Goal: Navigation & Orientation: Go to known website

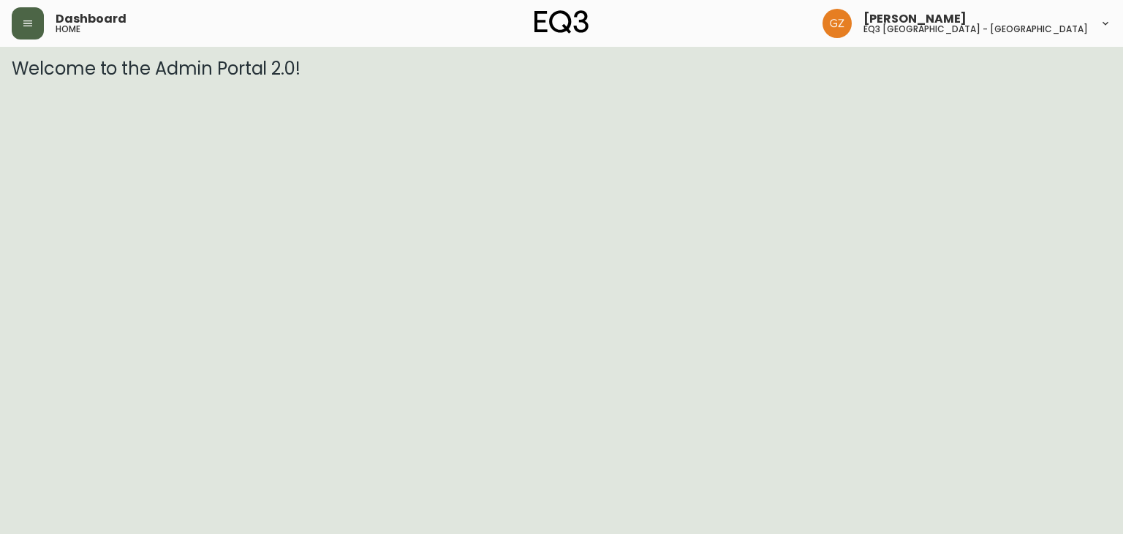
click at [26, 23] on icon "button" at bounding box center [27, 23] width 9 height 6
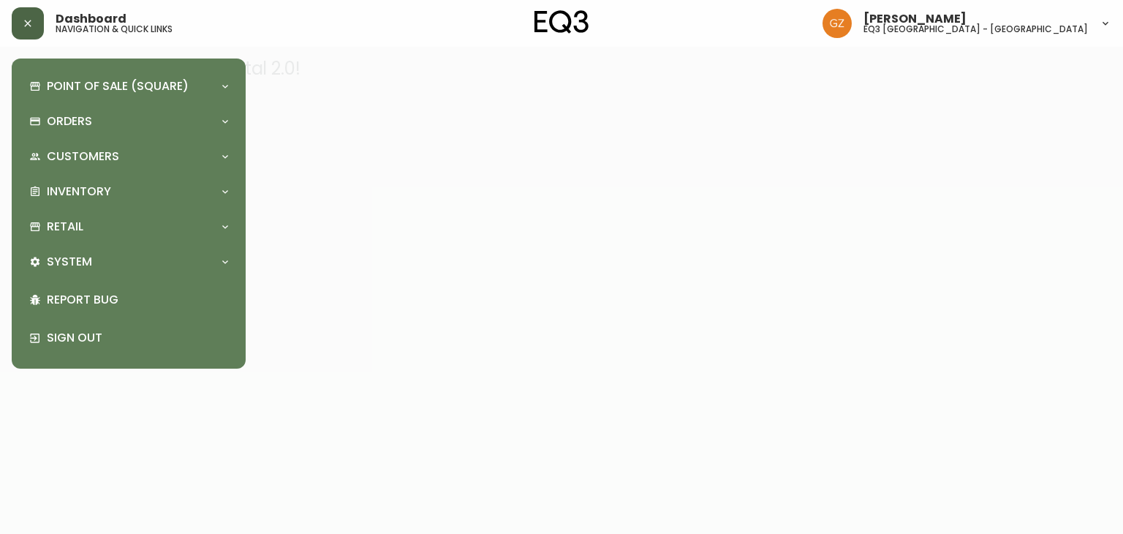
click at [1071, 306] on div at bounding box center [561, 267] width 1123 height 534
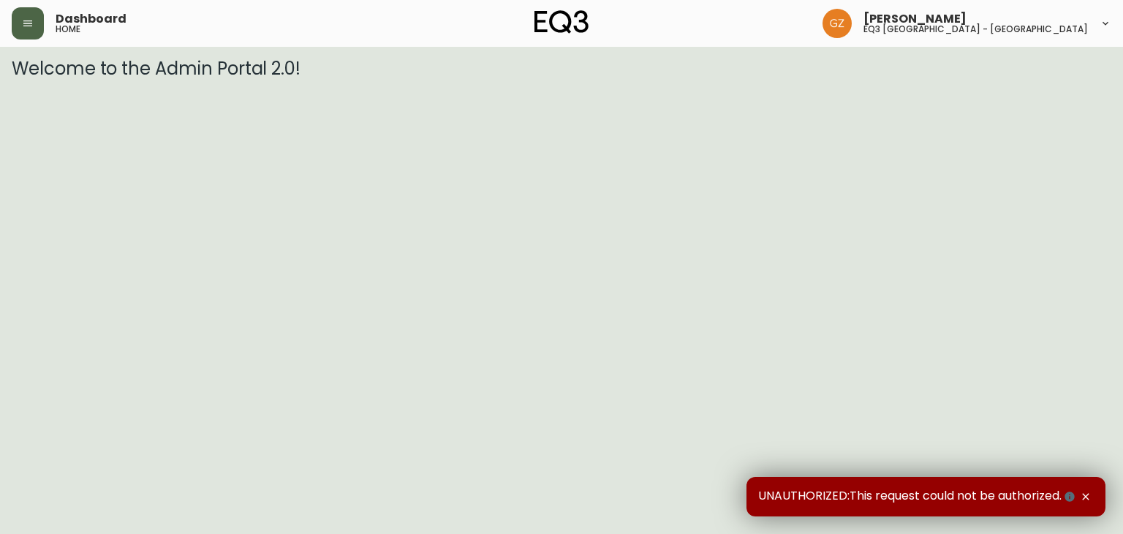
click at [23, 18] on icon "button" at bounding box center [28, 24] width 12 height 12
